Goal: Information Seeking & Learning: Check status

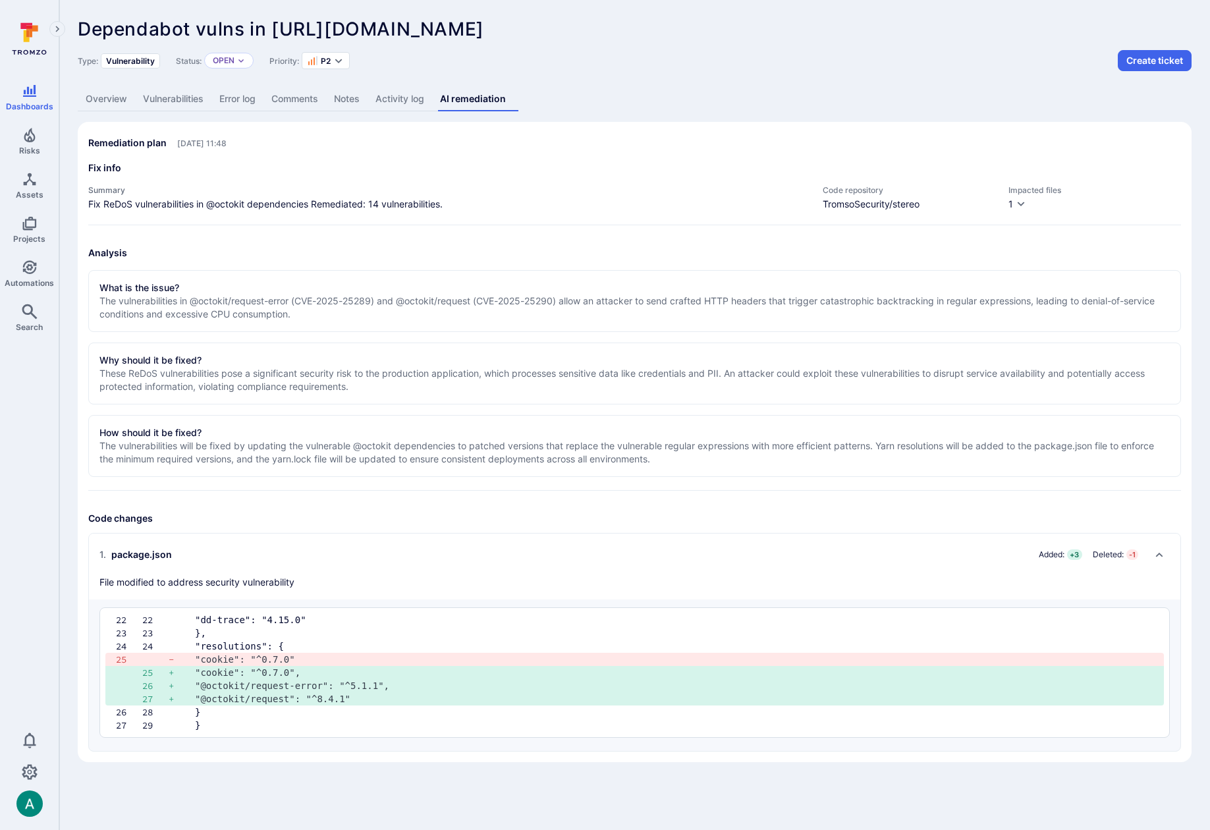
click at [90, 95] on link "Overview" at bounding box center [106, 99] width 57 height 24
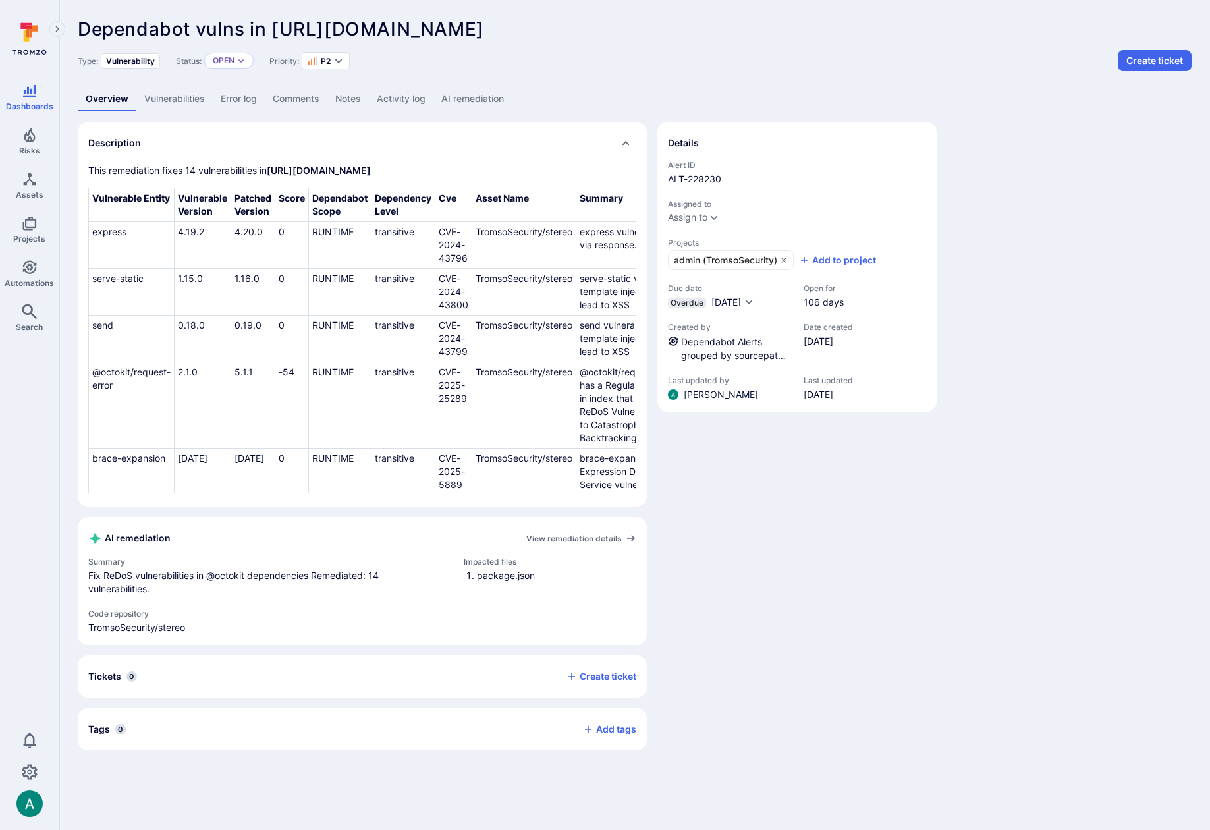
click at [731, 341] on link "Dependabot Alerts grouped by sourcepath ONLY" at bounding box center [733, 355] width 105 height 39
click at [42, 278] on span "Automations" at bounding box center [29, 283] width 49 height 10
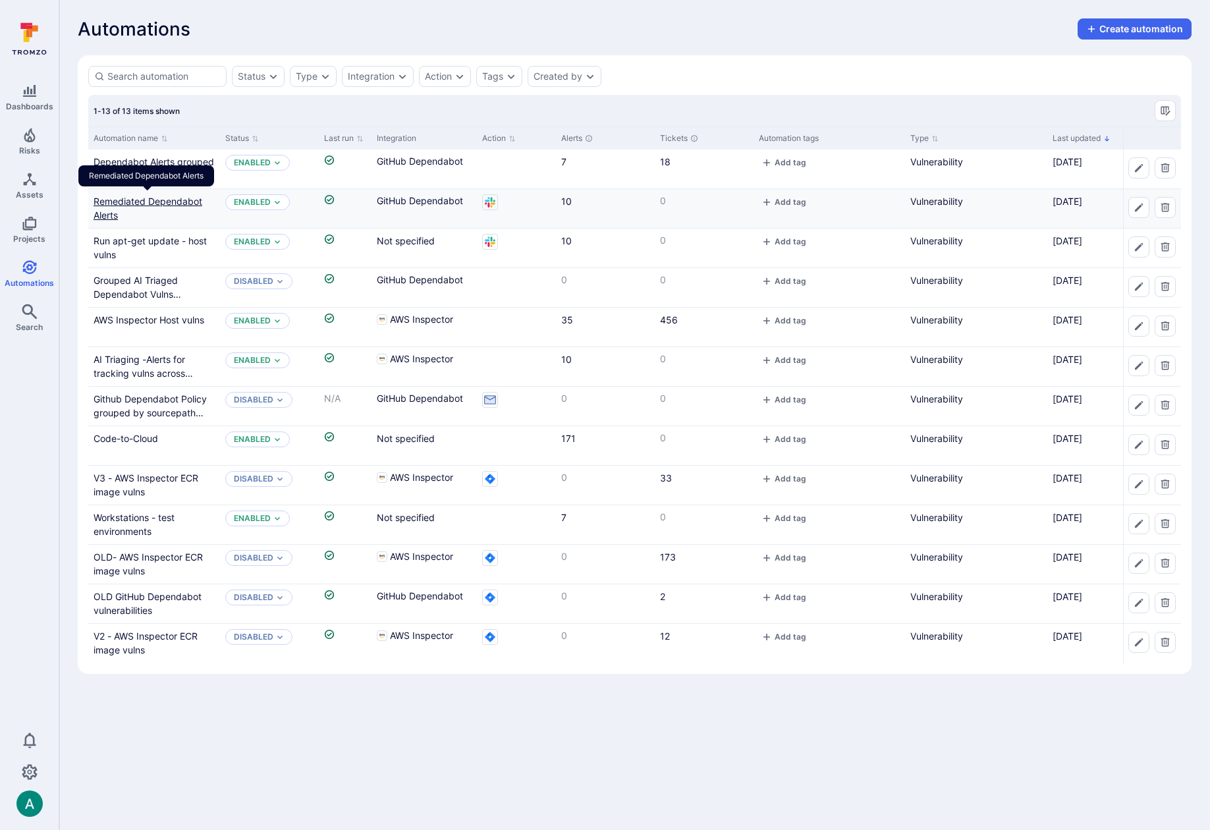
click at [152, 201] on link "Remediated Dependabot Alerts" at bounding box center [148, 208] width 109 height 25
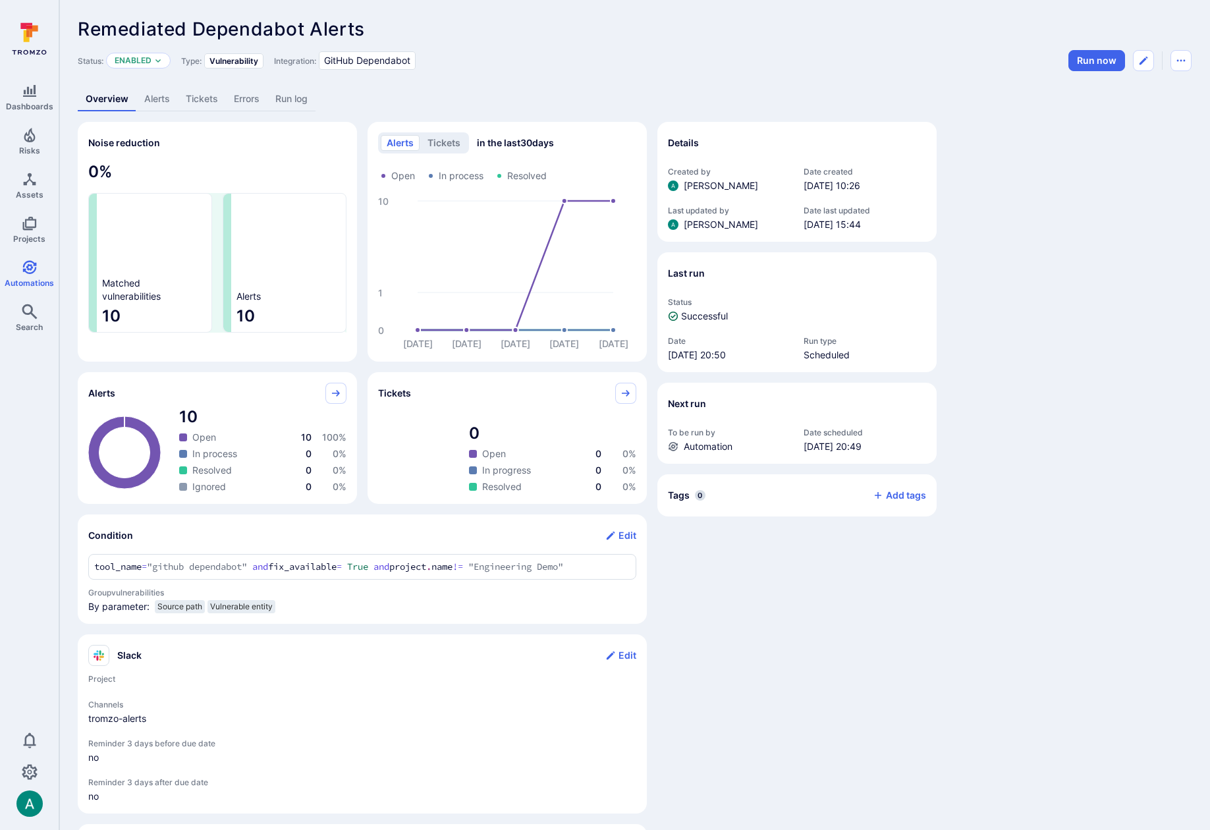
click at [148, 100] on link "Alerts" at bounding box center [157, 99] width 42 height 24
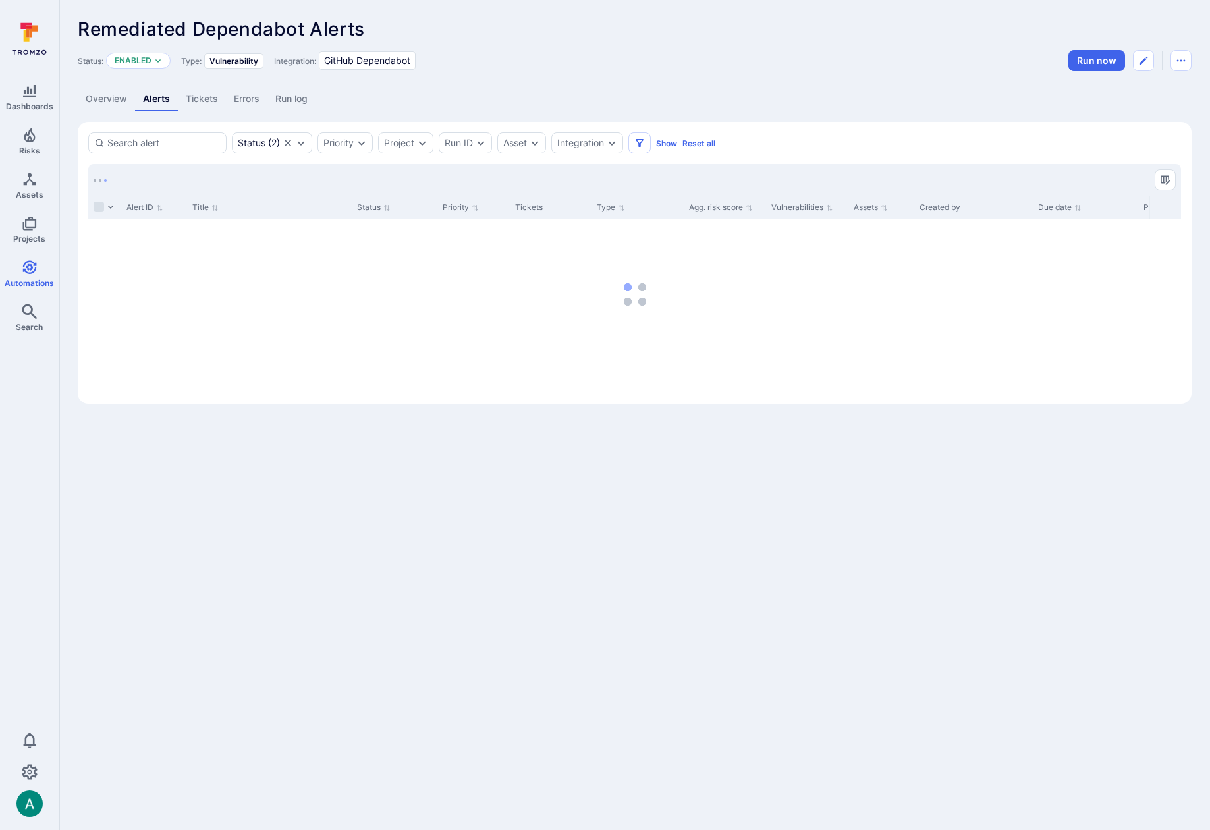
click at [118, 113] on div "Remediated Dependabot Alerts ... Show more Status: Enabled Type: Vulnerability …" at bounding box center [634, 211] width 1151 height 422
